Goal: Navigation & Orientation: Find specific page/section

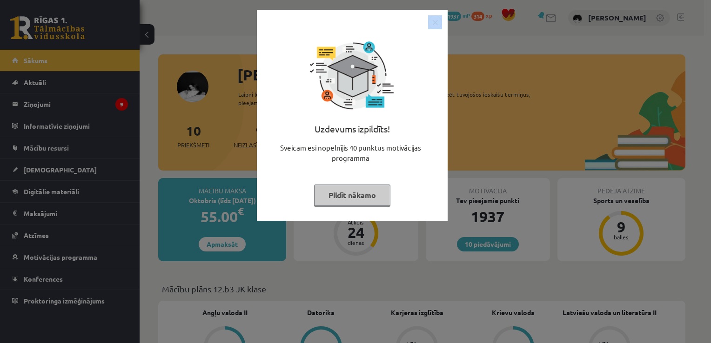
drag, startPoint x: 455, startPoint y: 38, endPoint x: 434, endPoint y: 21, distance: 27.2
click at [434, 21] on div "Uzdevums izpildīts! Sveicam esi nopelnījis 40 punktus motivācijas programmā Pil…" at bounding box center [355, 171] width 711 height 343
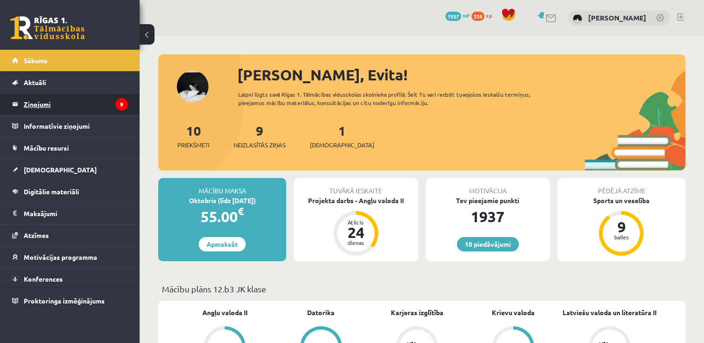
click at [101, 114] on legend "Ziņojumi 9" at bounding box center [76, 104] width 104 height 21
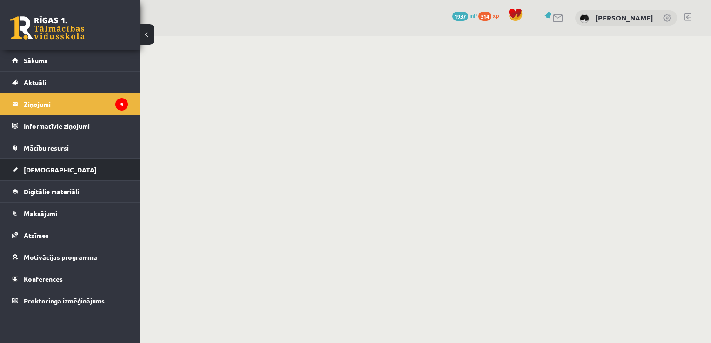
click at [50, 167] on span "[DEMOGRAPHIC_DATA]" at bounding box center [60, 170] width 73 height 8
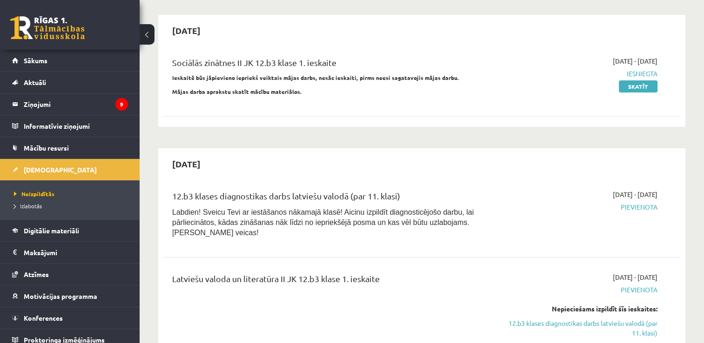
scroll to position [83, 0]
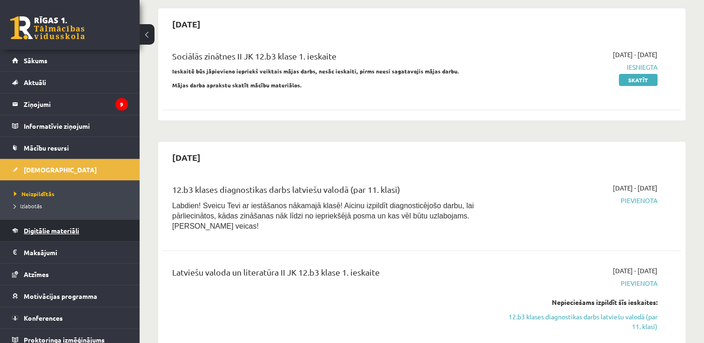
click at [46, 228] on span "Digitālie materiāli" at bounding box center [51, 231] width 55 height 8
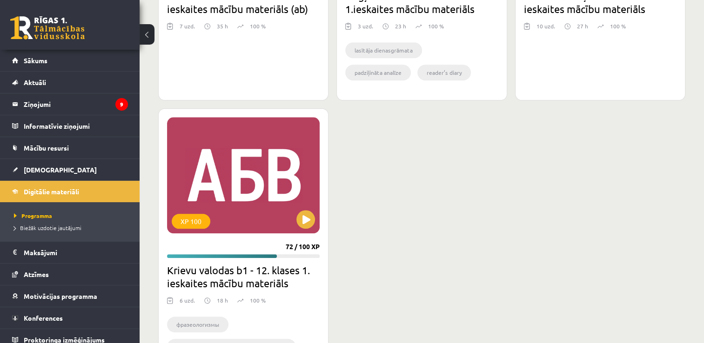
scroll to position [1028, 0]
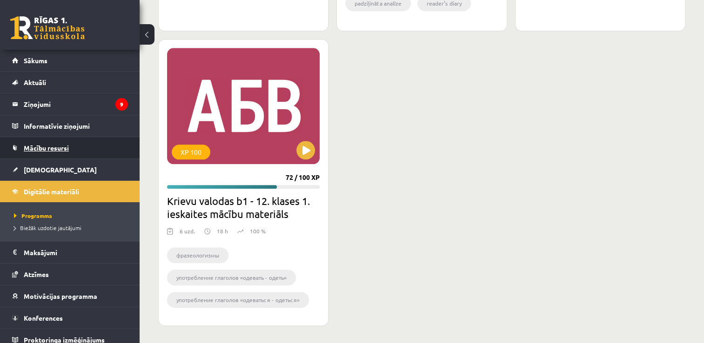
click at [49, 141] on link "Mācību resursi" at bounding box center [70, 147] width 116 height 21
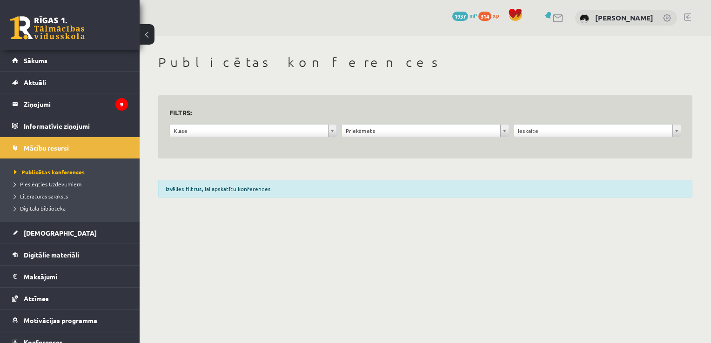
click at [687, 17] on link at bounding box center [687, 16] width 7 height 7
